Goal: Check status: Check status

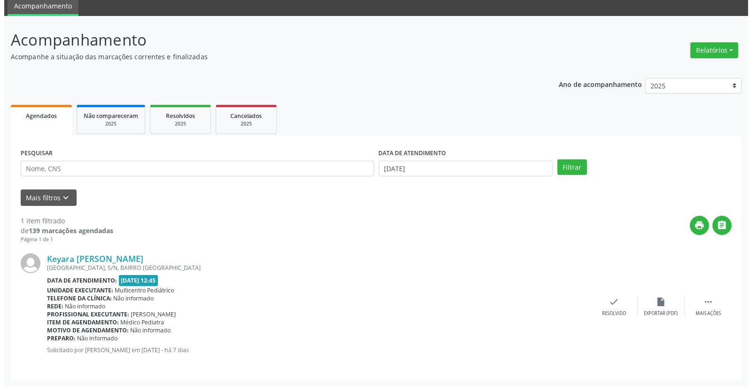
scroll to position [36, 0]
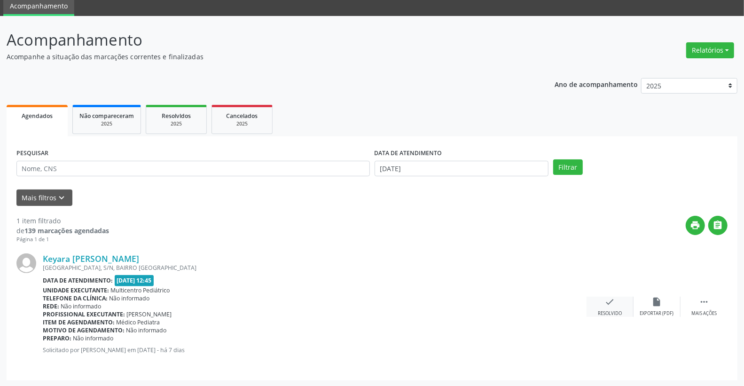
click at [607, 301] on icon "check" at bounding box center [610, 302] width 10 height 10
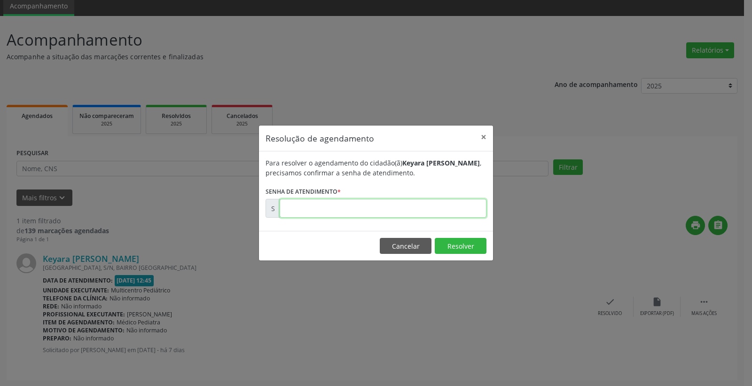
click at [421, 212] on input "text" at bounding box center [383, 208] width 207 height 19
type input "00177748"
click at [468, 244] on button "Resolver" at bounding box center [461, 246] width 52 height 16
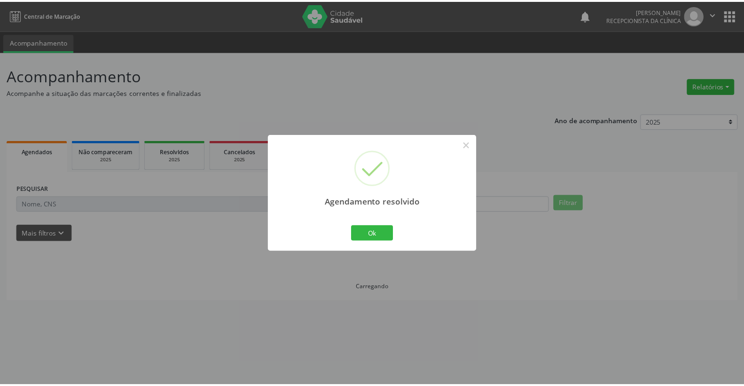
scroll to position [0, 0]
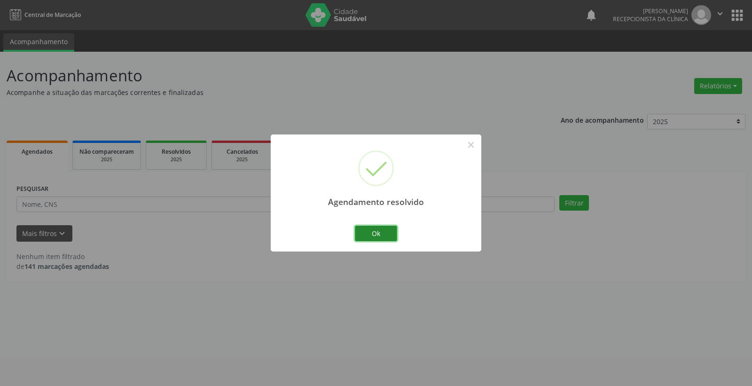
click at [378, 234] on button "Ok" at bounding box center [376, 234] width 42 height 16
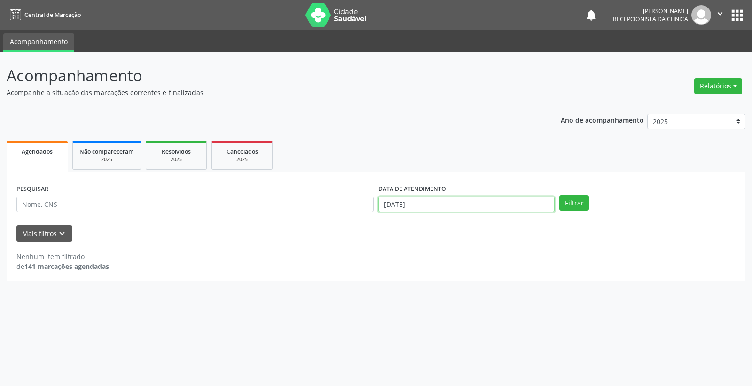
click at [430, 206] on input "[DATE]" at bounding box center [467, 205] width 176 height 16
click at [487, 304] on span "26" at bounding box center [488, 308] width 18 height 18
type input "[DATE]"
drag, startPoint x: 570, startPoint y: 192, endPoint x: 572, endPoint y: 201, distance: 9.0
click at [571, 198] on div "PESQUISAR DATA DE ATENDIMENTO [DATE] Filtrar" at bounding box center [376, 200] width 724 height 37
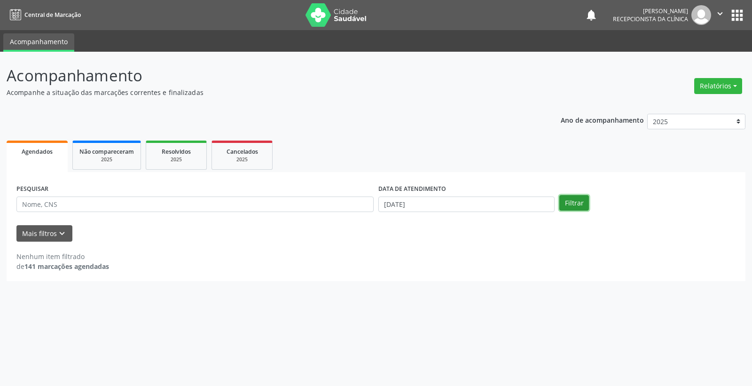
click at [572, 201] on button "Filtrar" at bounding box center [575, 203] width 30 height 16
